Goal: Transaction & Acquisition: Register for event/course

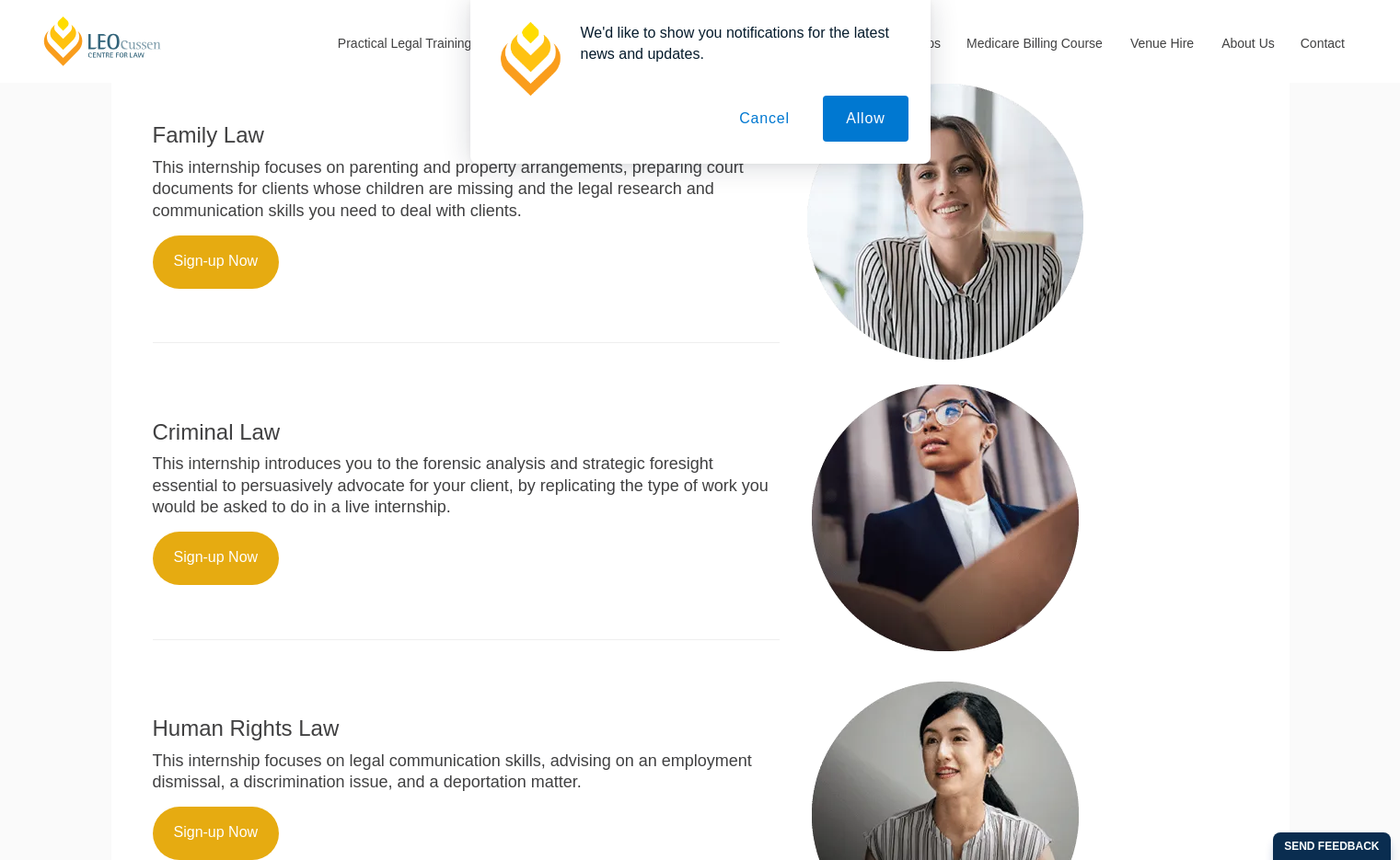
click at [765, 131] on button "Cancel" at bounding box center [764, 119] width 97 height 46
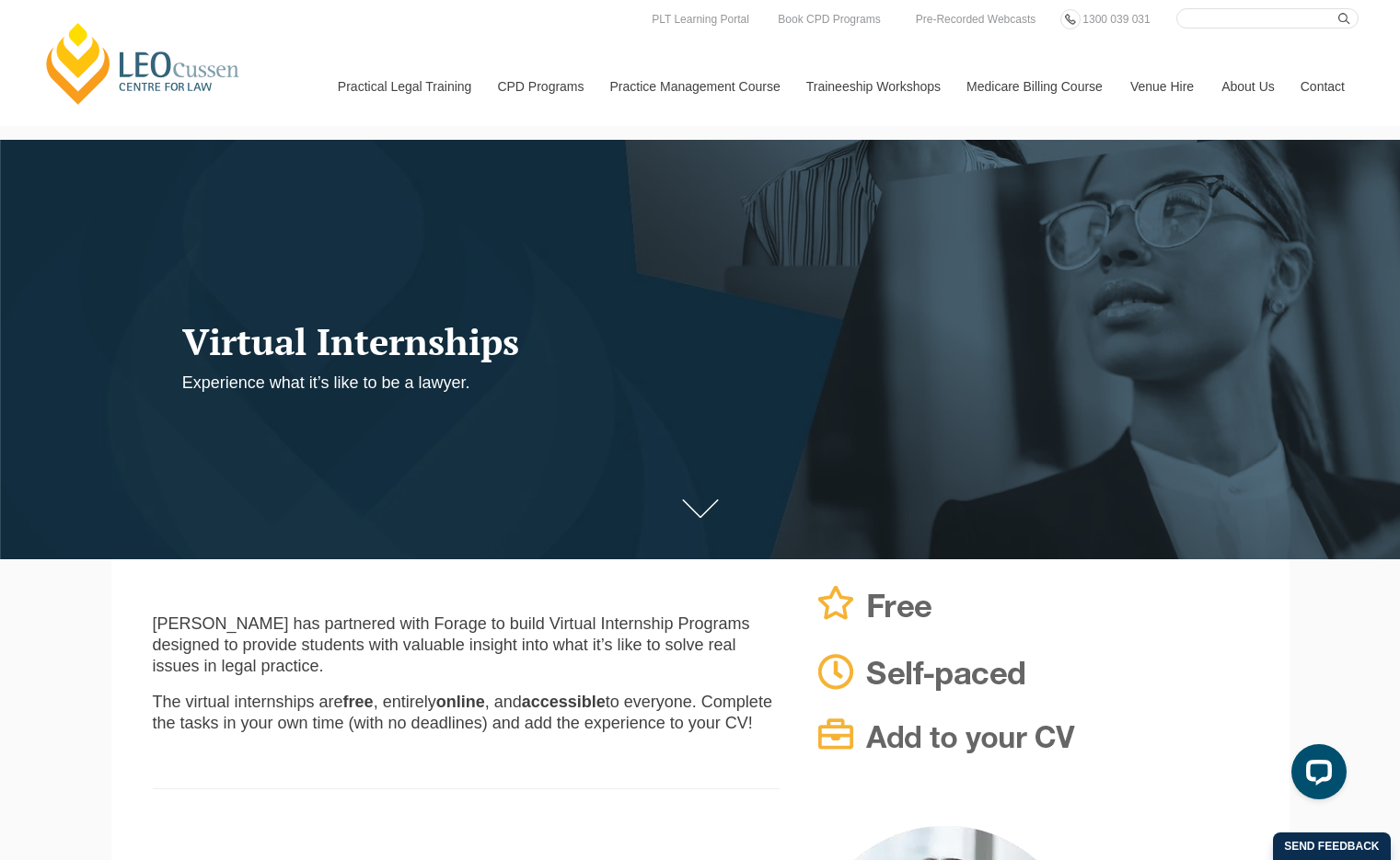
click at [148, 71] on link "[PERSON_NAME] Centre for Law" at bounding box center [143, 62] width 203 height 86
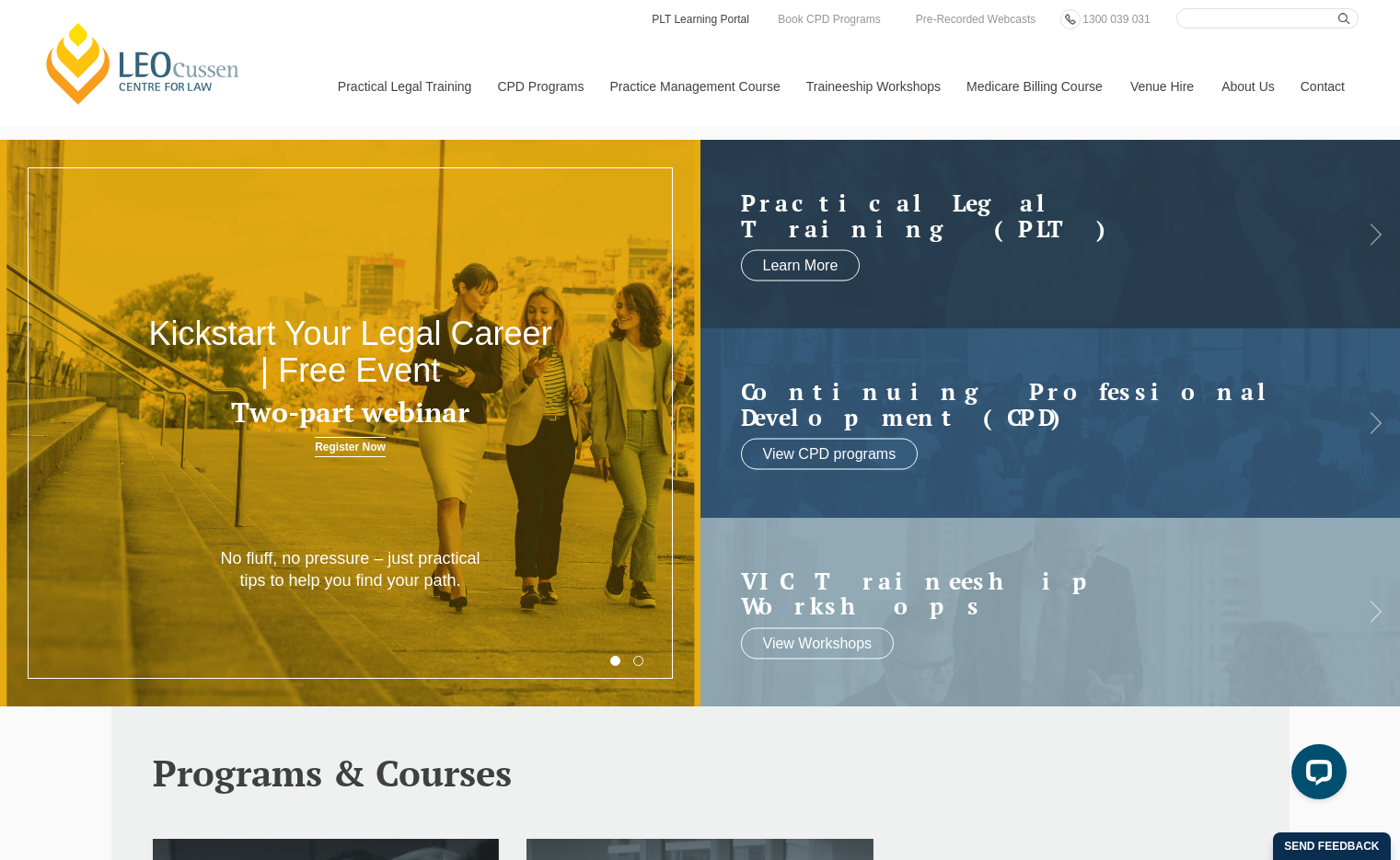
click at [709, 23] on link "PLT Learning Portal" at bounding box center [700, 19] width 101 height 20
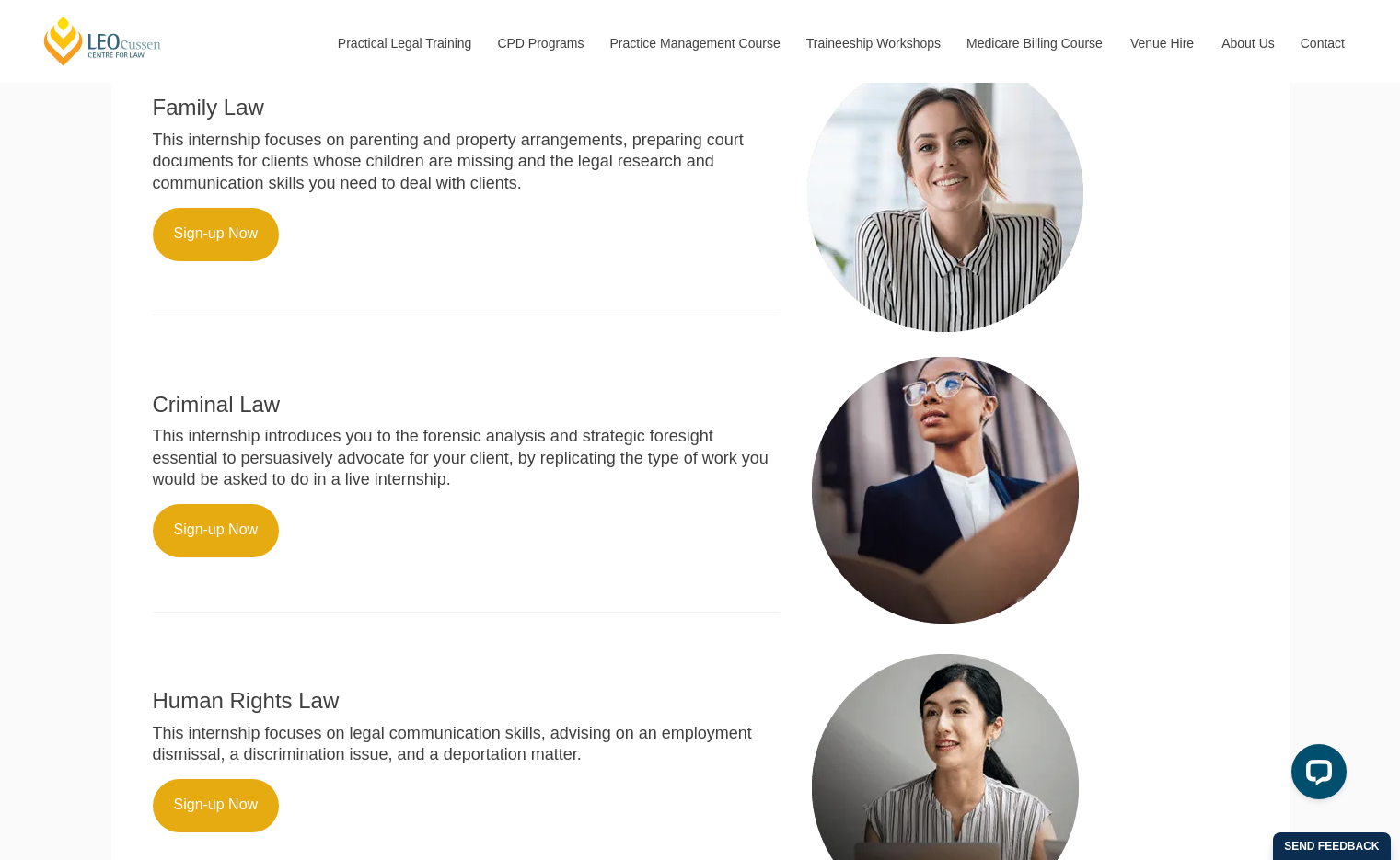
scroll to position [771, 0]
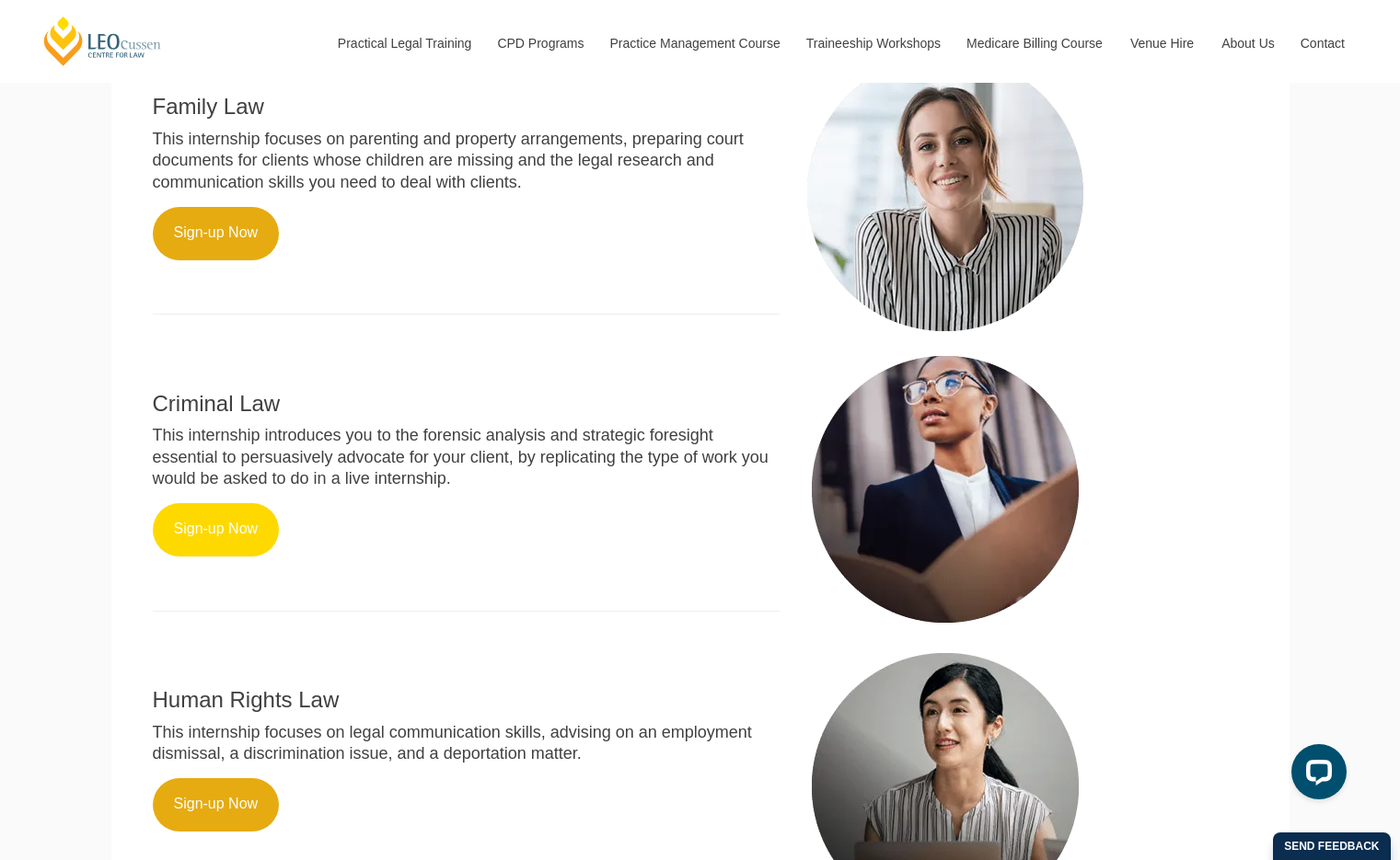
click at [260, 550] on link "Sign-up Now" at bounding box center [216, 529] width 127 height 53
